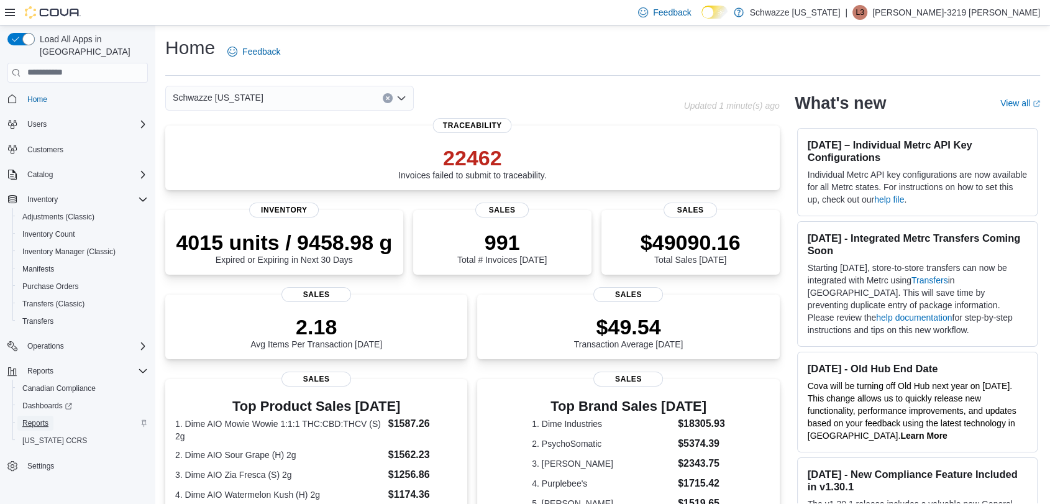
click at [30, 416] on span "Reports" at bounding box center [35, 423] width 26 height 15
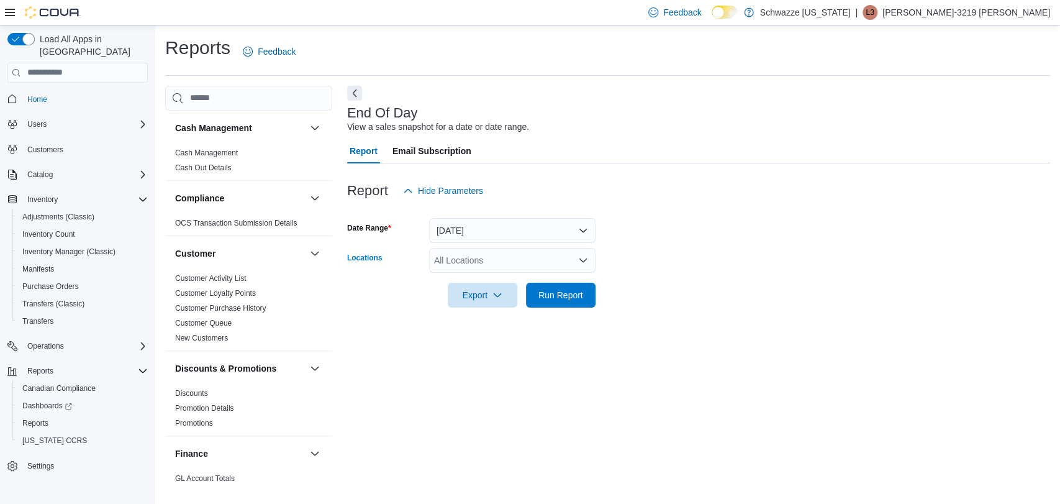
click at [445, 270] on div "All Locations" at bounding box center [512, 260] width 166 height 25
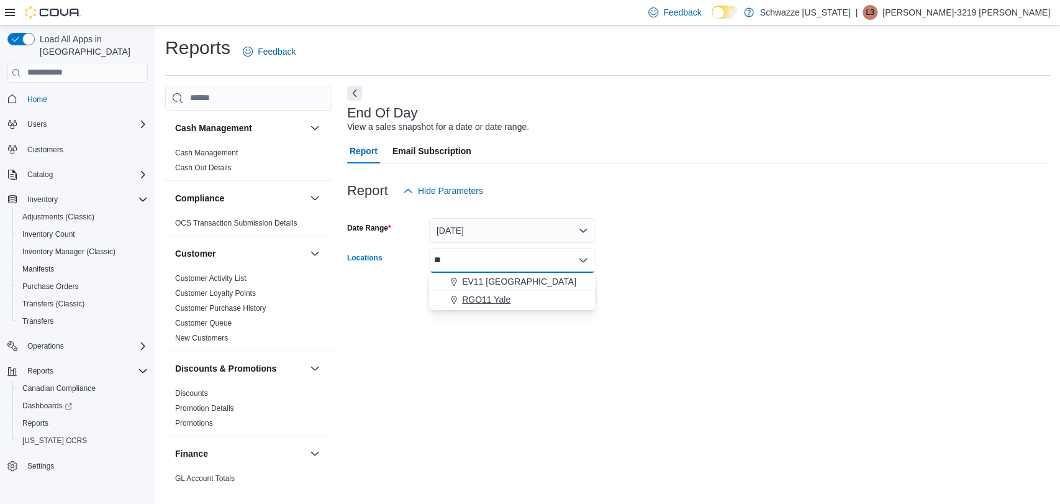
type input "**"
click at [461, 291] on button "RGO11 Yale" at bounding box center [512, 300] width 166 height 18
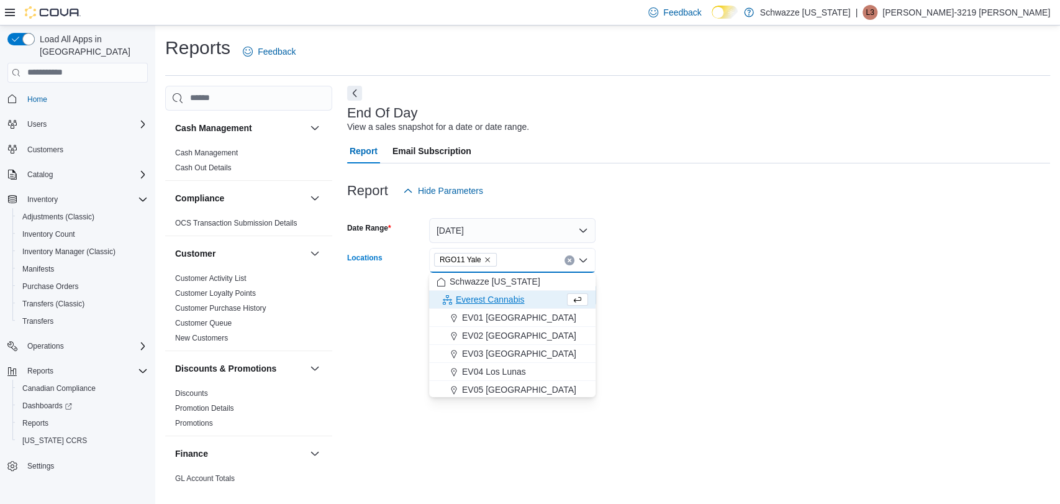
click at [595, 248] on div "RGO11 Yale Combo box. Selected. RGO11 Yale. Press Backspace to delete RGO11 Yal…" at bounding box center [512, 260] width 166 height 25
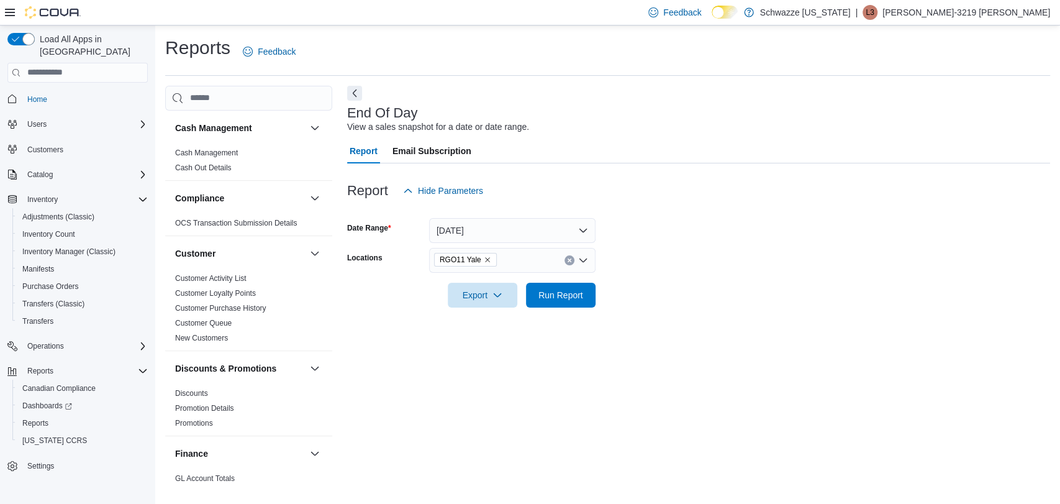
click at [632, 243] on form "Date Range Today Locations RGO11 Yale Export Run Report" at bounding box center [698, 255] width 703 height 104
click at [555, 300] on span "Run Report" at bounding box center [561, 294] width 55 height 25
